Goal: Transaction & Acquisition: Purchase product/service

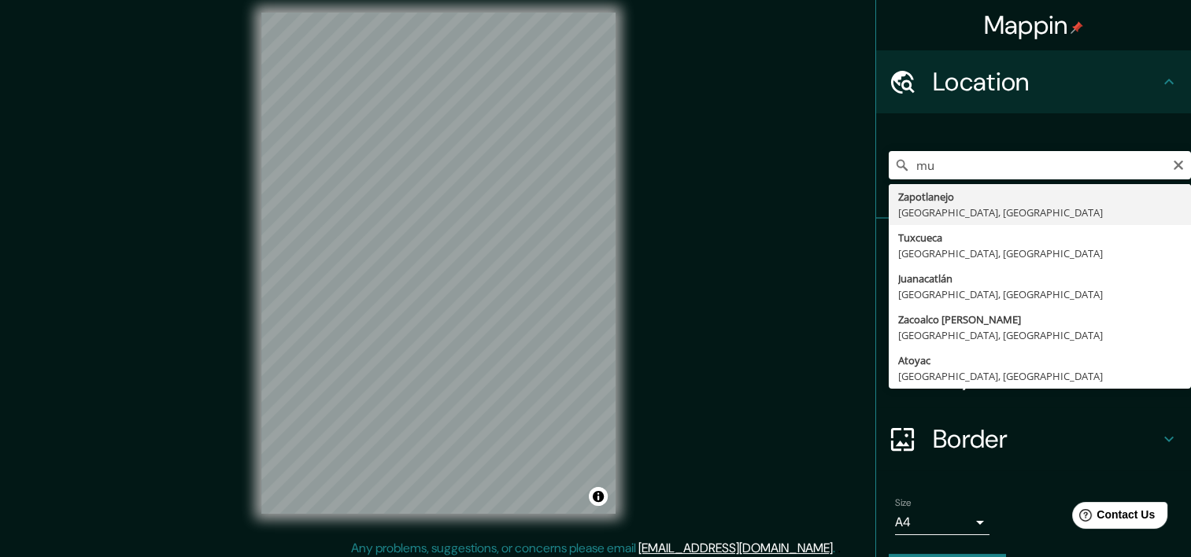
type input "m"
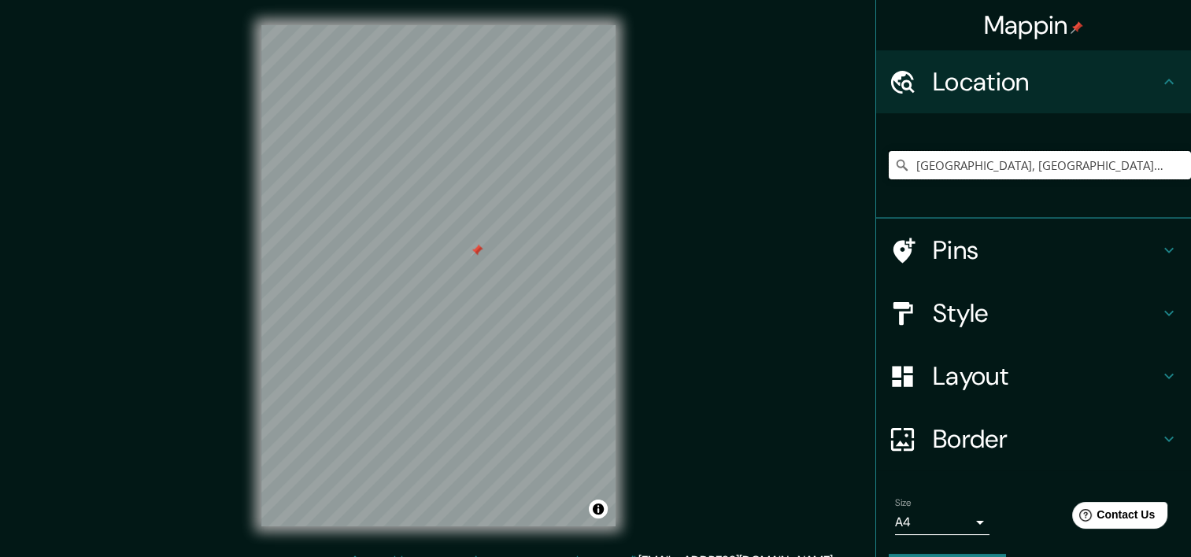
drag, startPoint x: 487, startPoint y: 256, endPoint x: 473, endPoint y: 246, distance: 17.5
click at [473, 246] on div at bounding box center [476, 250] width 13 height 13
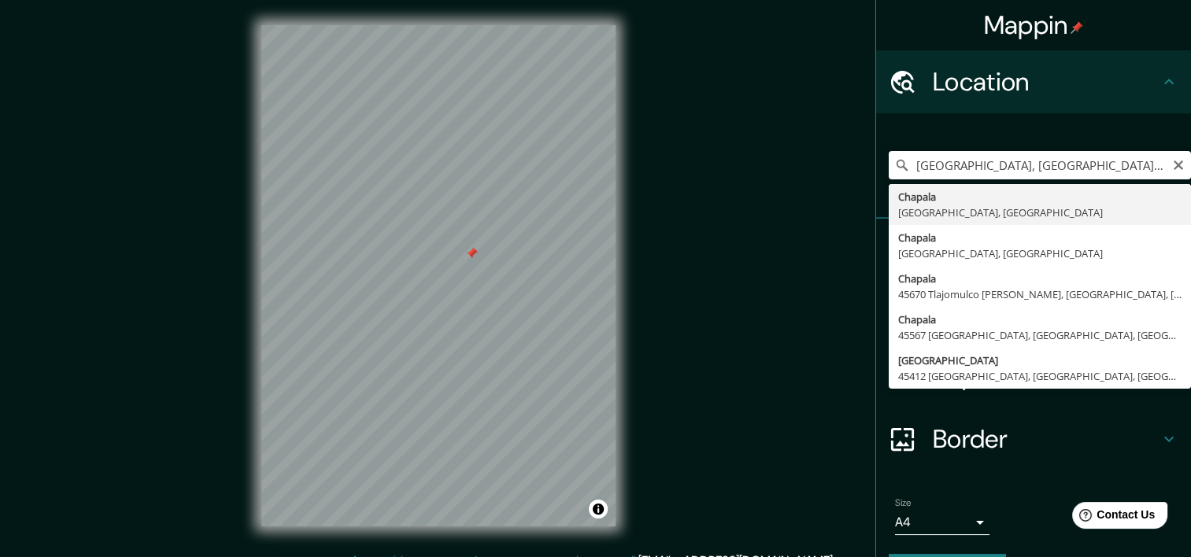
type input "[GEOGRAPHIC_DATA], [GEOGRAPHIC_DATA], [GEOGRAPHIC_DATA]"
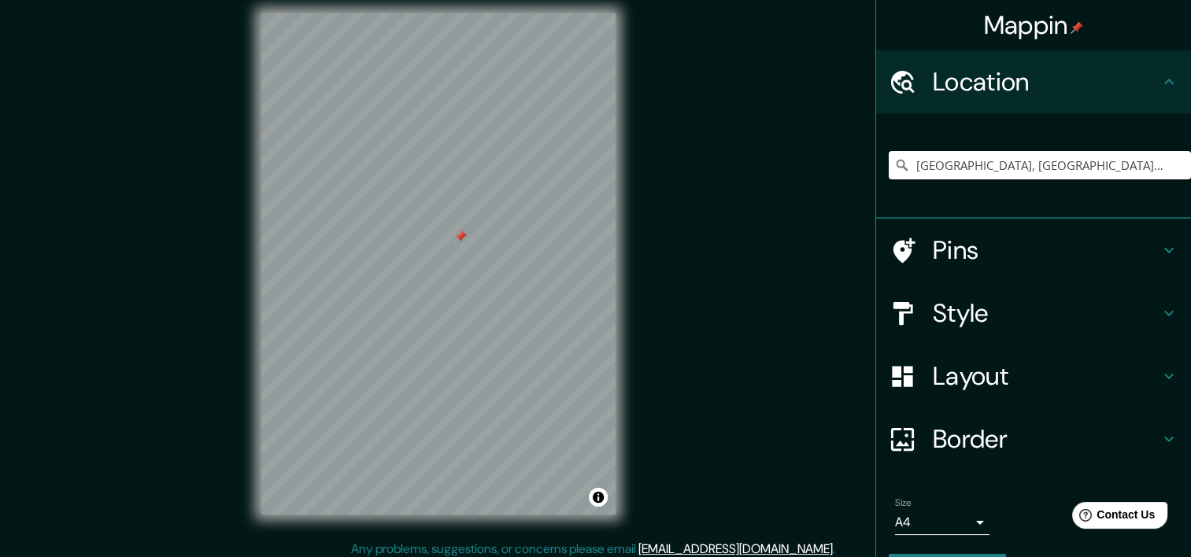
scroll to position [20, 0]
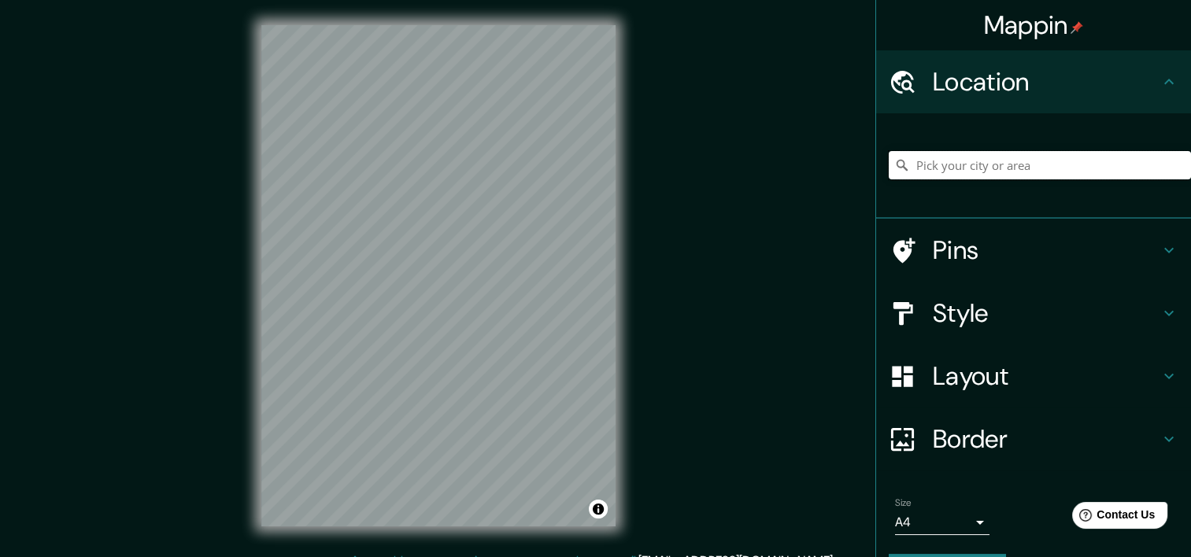
click at [940, 165] on input "Pick your city or area" at bounding box center [1040, 165] width 302 height 28
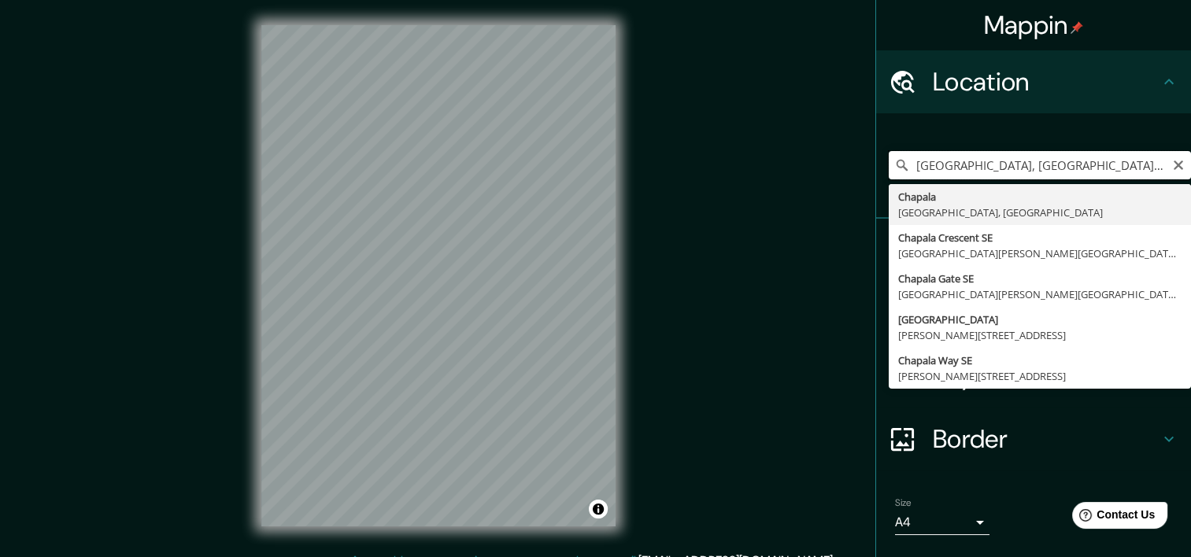
click at [927, 176] on input "Charlotte, Carolina del Norte, Estados Unidos" at bounding box center [1040, 165] width 302 height 28
type input "[GEOGRAPHIC_DATA], [GEOGRAPHIC_DATA], [GEOGRAPHIC_DATA]"
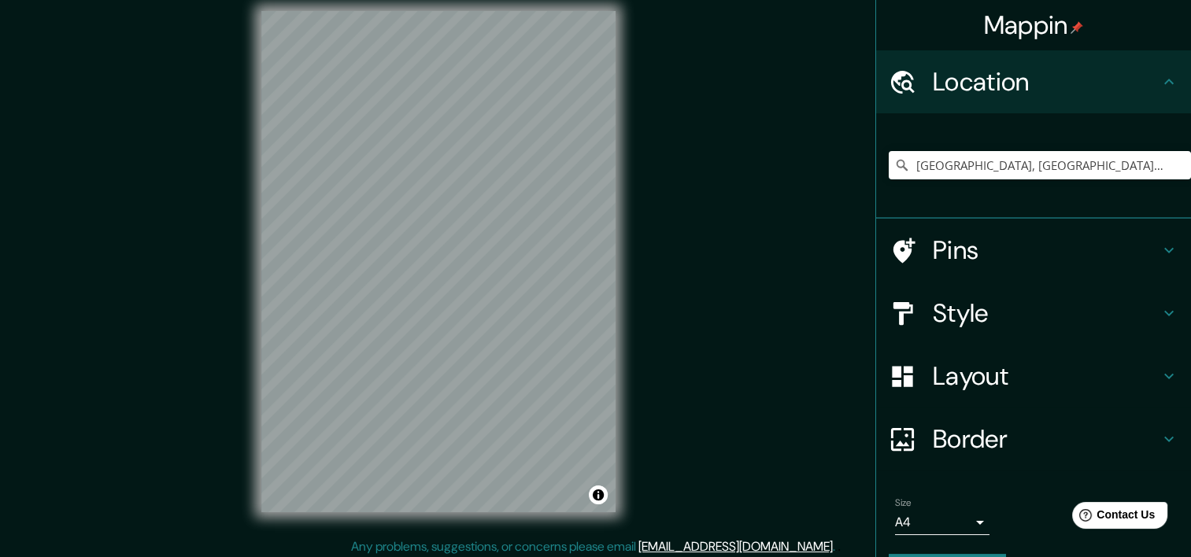
scroll to position [20, 0]
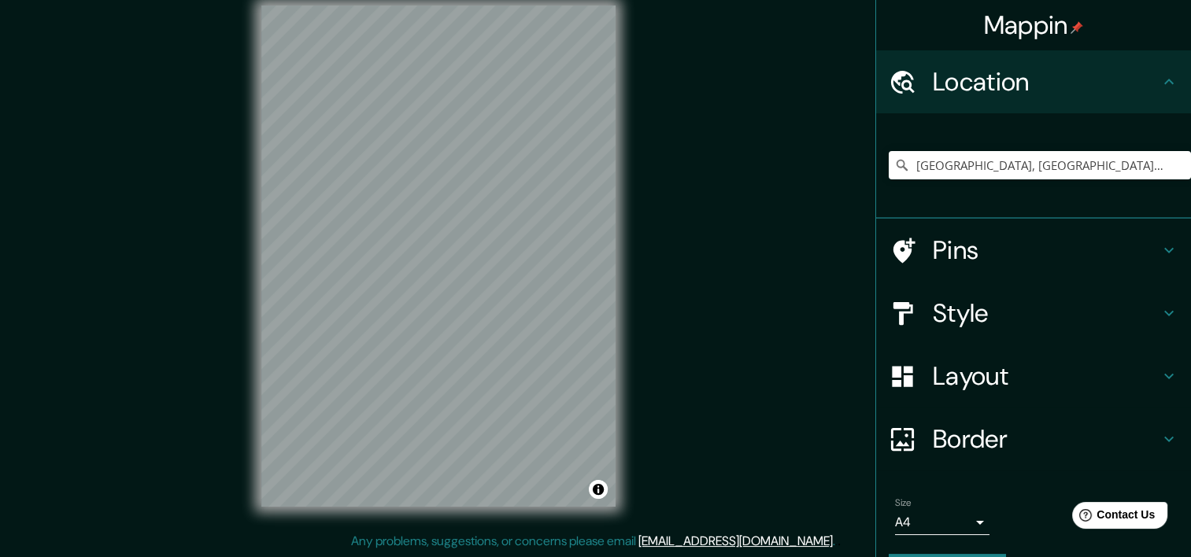
click at [943, 315] on h4 "Style" at bounding box center [1046, 313] width 227 height 31
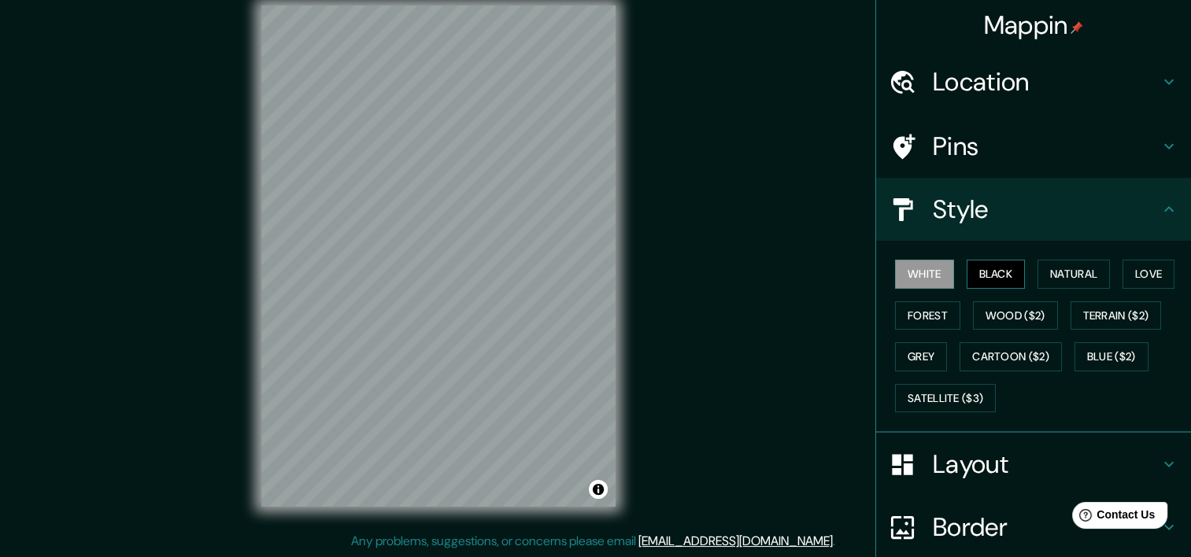
drag, startPoint x: 965, startPoint y: 297, endPoint x: 970, endPoint y: 269, distance: 28.0
click at [967, 265] on button "Black" at bounding box center [996, 274] width 59 height 29
click at [1040, 266] on button "Natural" at bounding box center [1074, 274] width 72 height 29
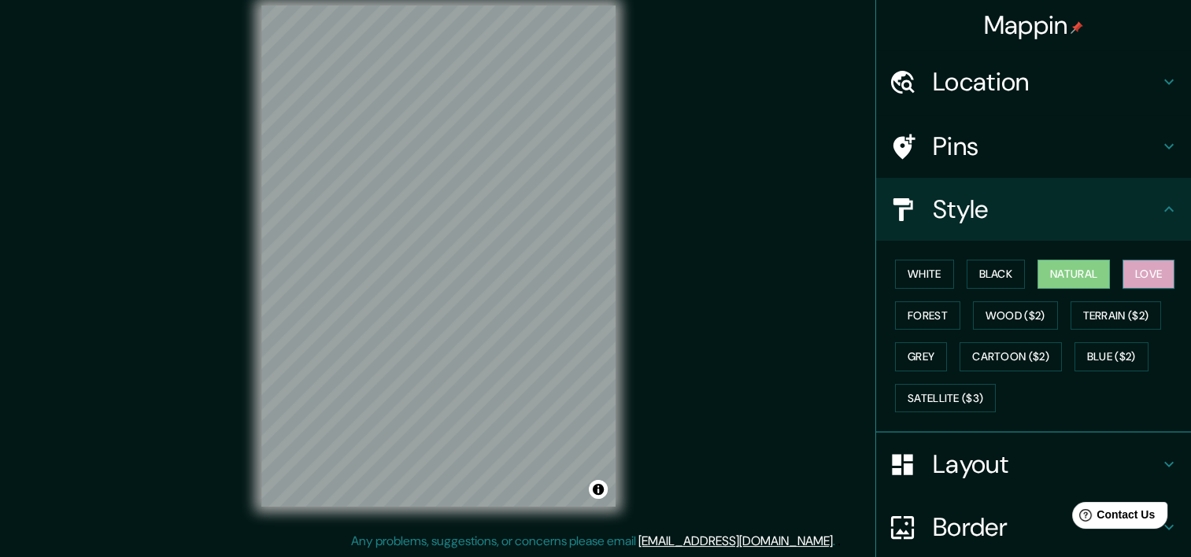
click at [1137, 280] on button "Love" at bounding box center [1149, 274] width 52 height 29
click at [932, 320] on button "Forest" at bounding box center [927, 316] width 65 height 29
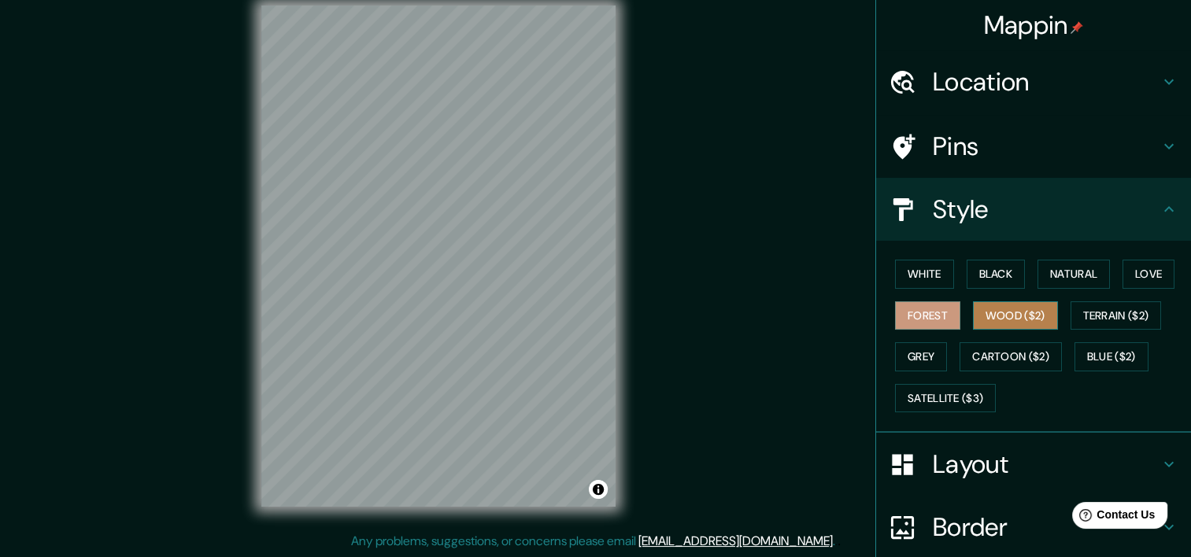
click at [994, 317] on button "Wood ($2)" at bounding box center [1015, 316] width 85 height 29
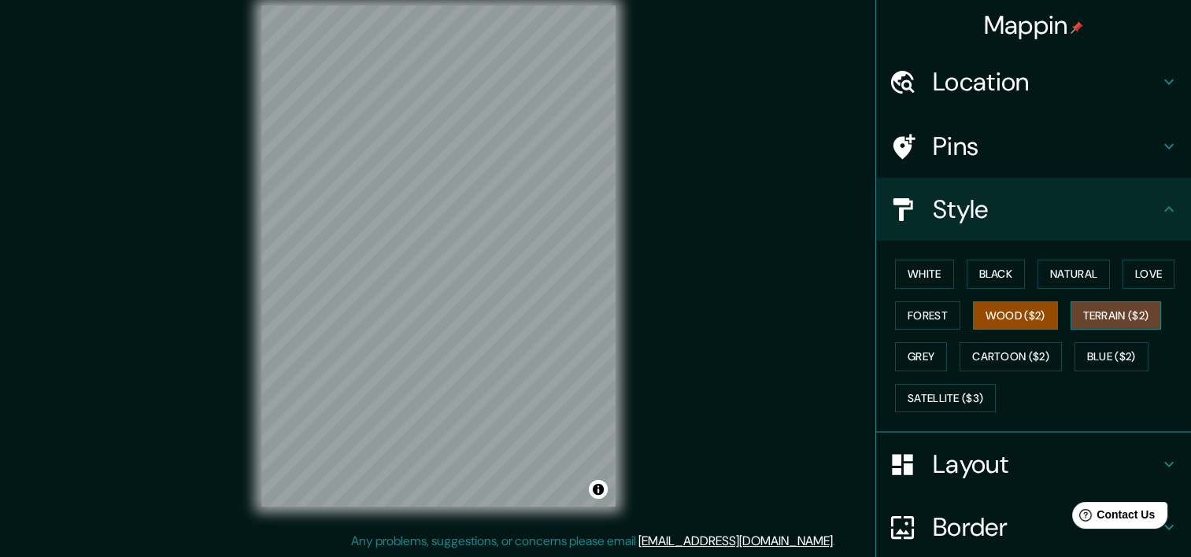
click at [1084, 320] on button "Terrain ($2)" at bounding box center [1116, 316] width 91 height 29
click at [920, 356] on button "Grey" at bounding box center [921, 357] width 52 height 29
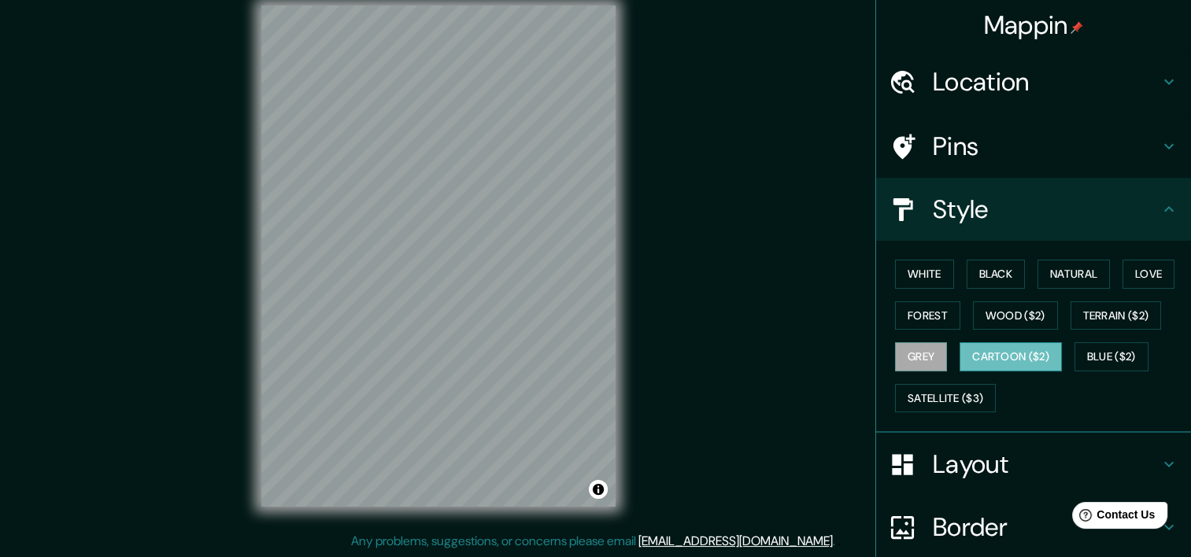
click at [996, 356] on button "Cartoon ($2)" at bounding box center [1011, 357] width 102 height 29
click at [1087, 344] on button "Blue ($2)" at bounding box center [1112, 357] width 74 height 29
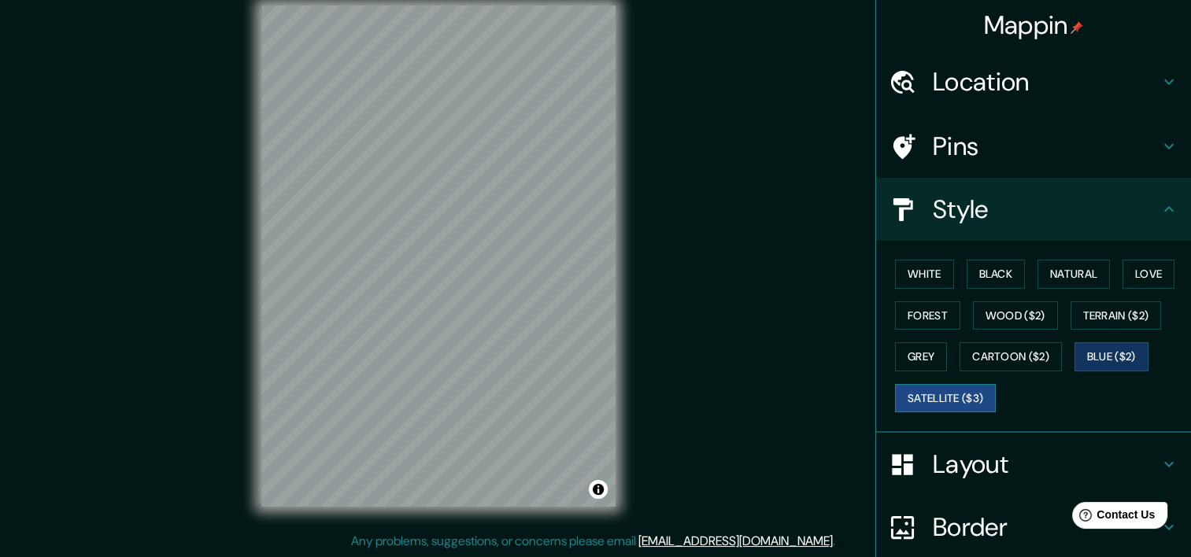
click at [948, 395] on button "Satellite ($3)" at bounding box center [945, 398] width 101 height 29
click at [920, 280] on button "White" at bounding box center [924, 274] width 59 height 29
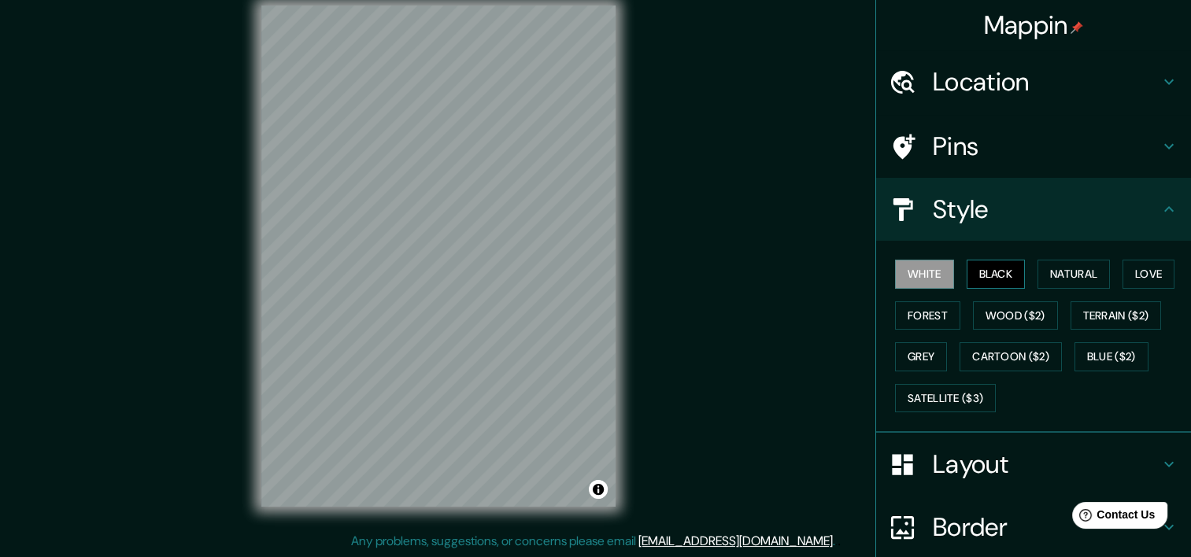
click at [994, 280] on button "Black" at bounding box center [996, 274] width 59 height 29
click at [1058, 276] on button "Natural" at bounding box center [1074, 274] width 72 height 29
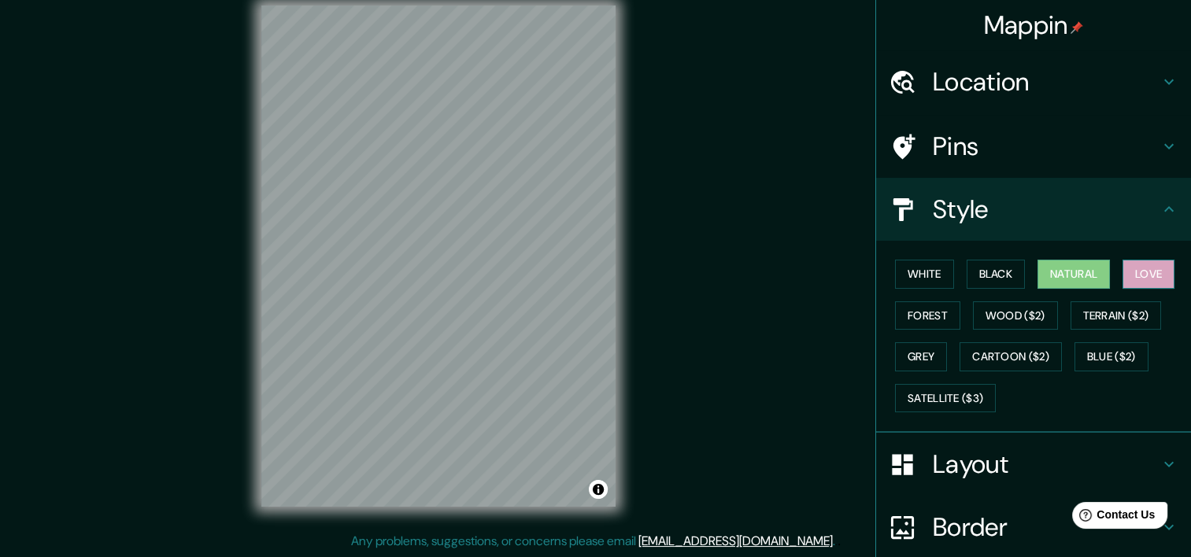
click at [1135, 274] on button "Love" at bounding box center [1149, 274] width 52 height 29
click at [932, 320] on button "Forest" at bounding box center [927, 316] width 65 height 29
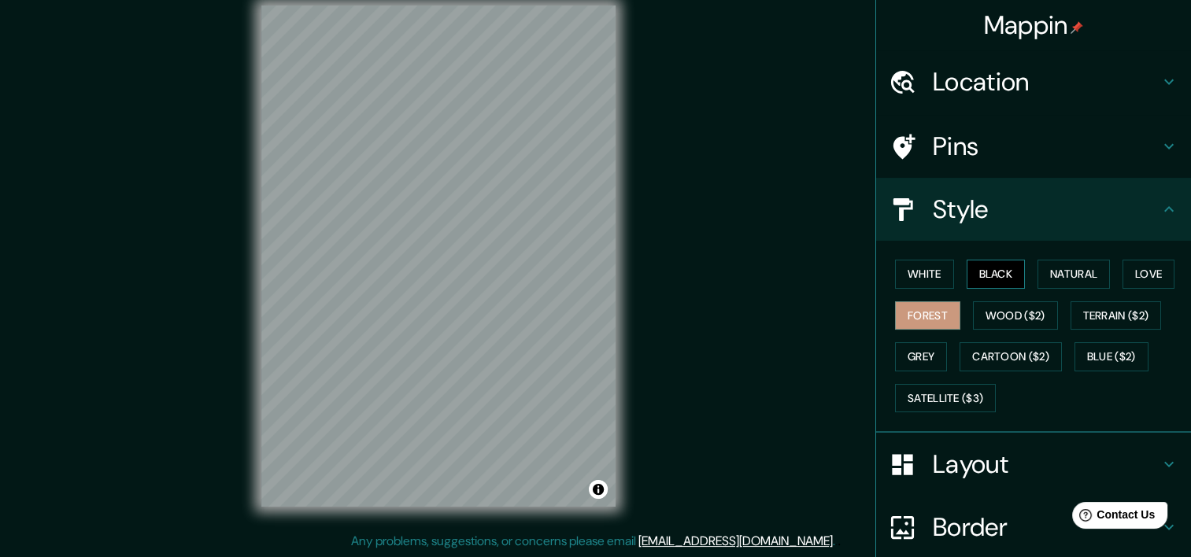
click at [984, 271] on button "Black" at bounding box center [996, 274] width 59 height 29
click at [921, 268] on button "White" at bounding box center [924, 274] width 59 height 29
